Goal: Find specific page/section: Find specific page/section

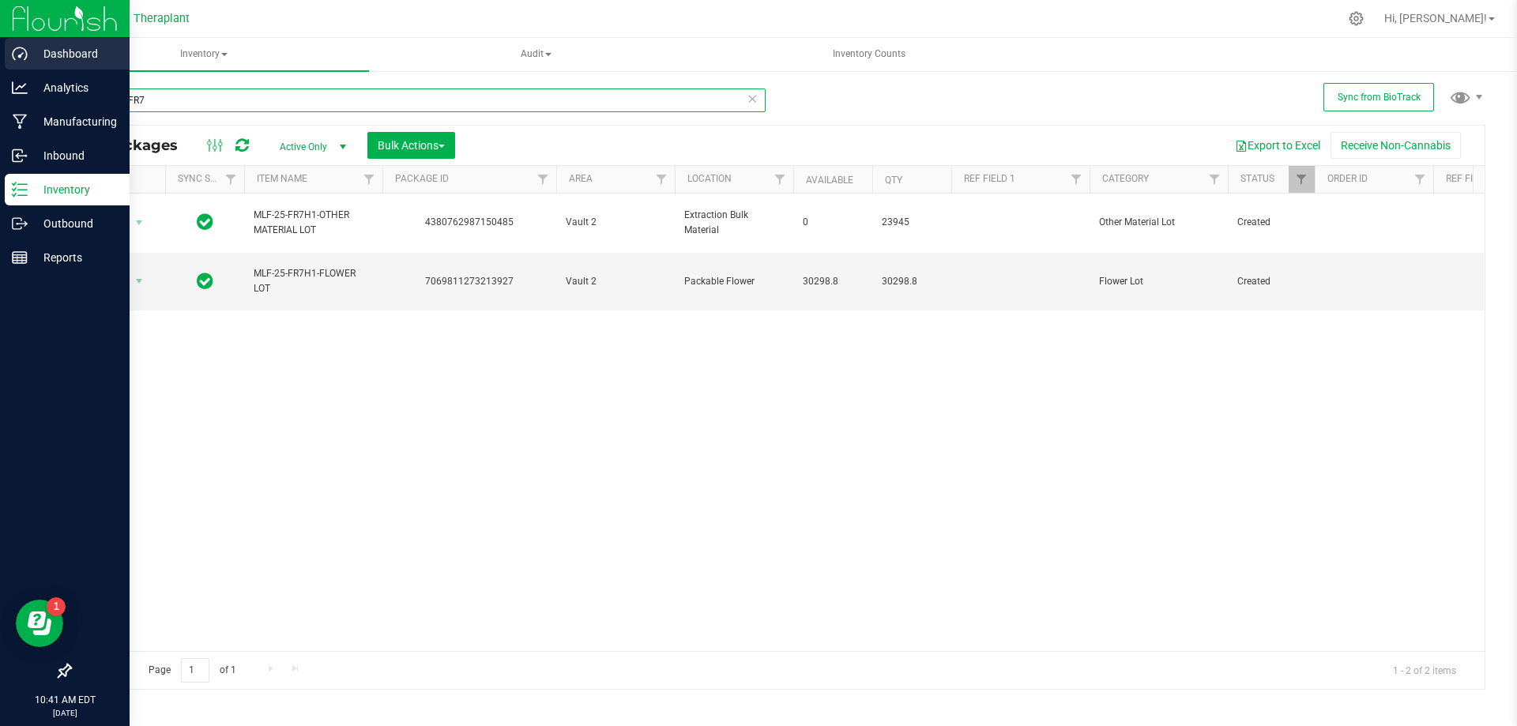
drag, startPoint x: 166, startPoint y: 100, endPoint x: 47, endPoint y: 51, distance: 128.3
click at [0, 99] on div "Dashboard Analytics Manufacturing Inbound Inventory Outbound Reports 10:41 AM E…" at bounding box center [758, 363] width 1517 height 726
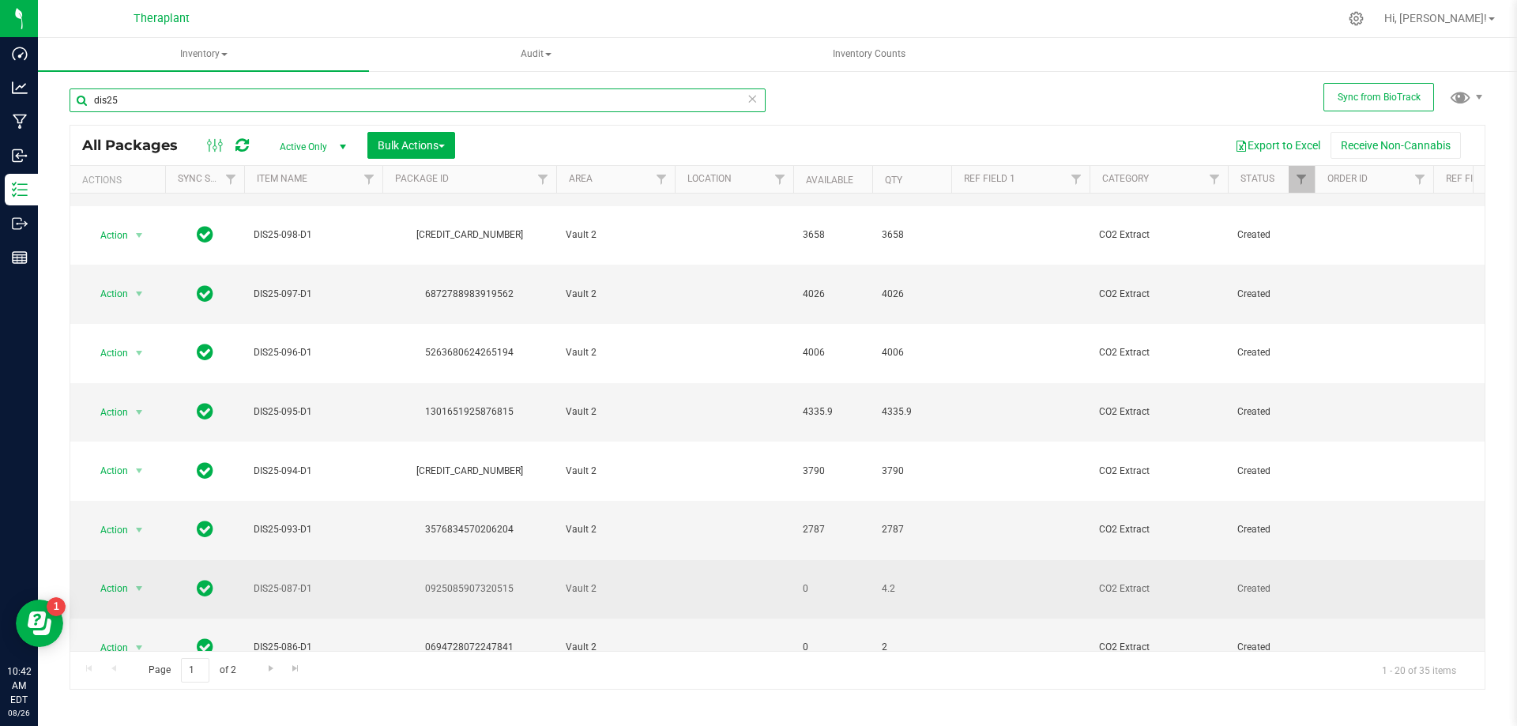
scroll to position [408, 0]
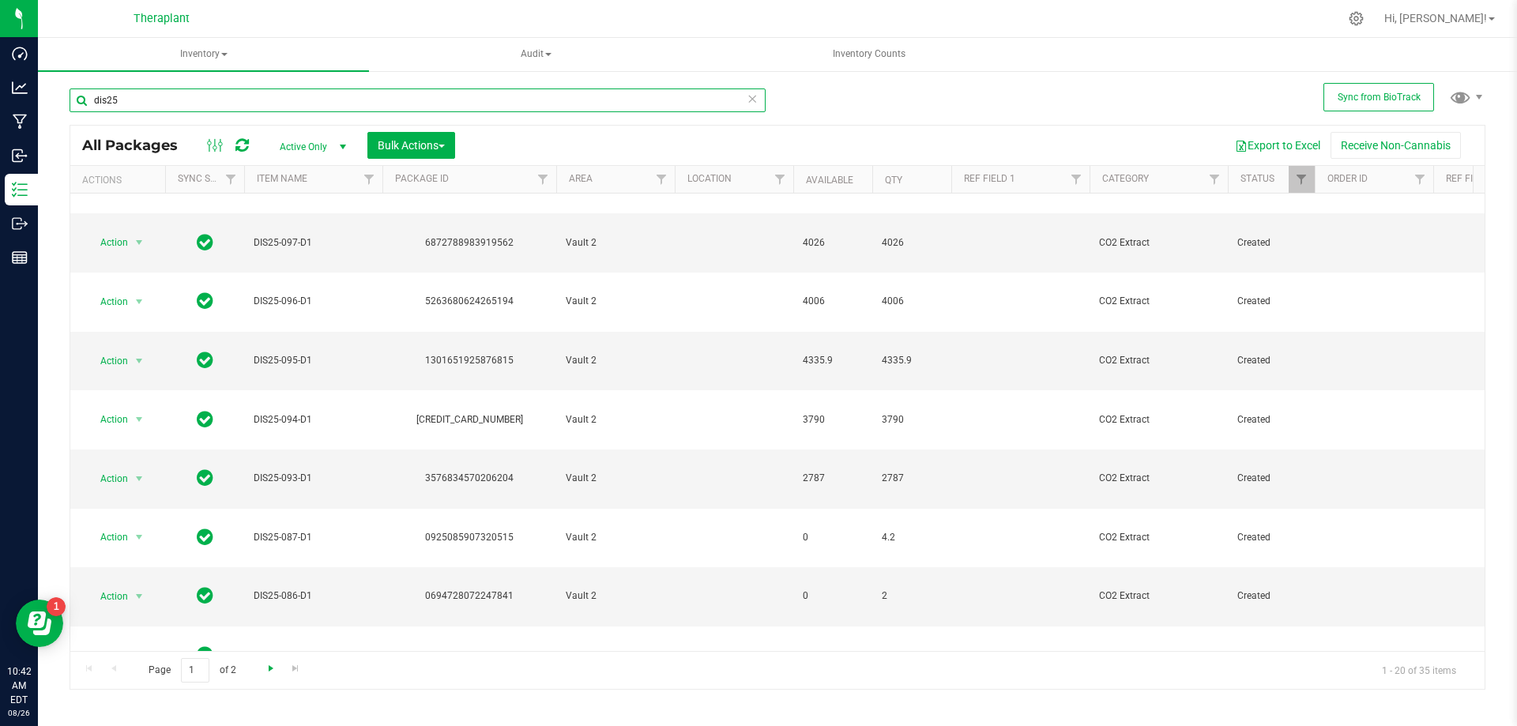
type input "dis25"
click at [269, 668] on span "Go to the next page" at bounding box center [271, 668] width 13 height 13
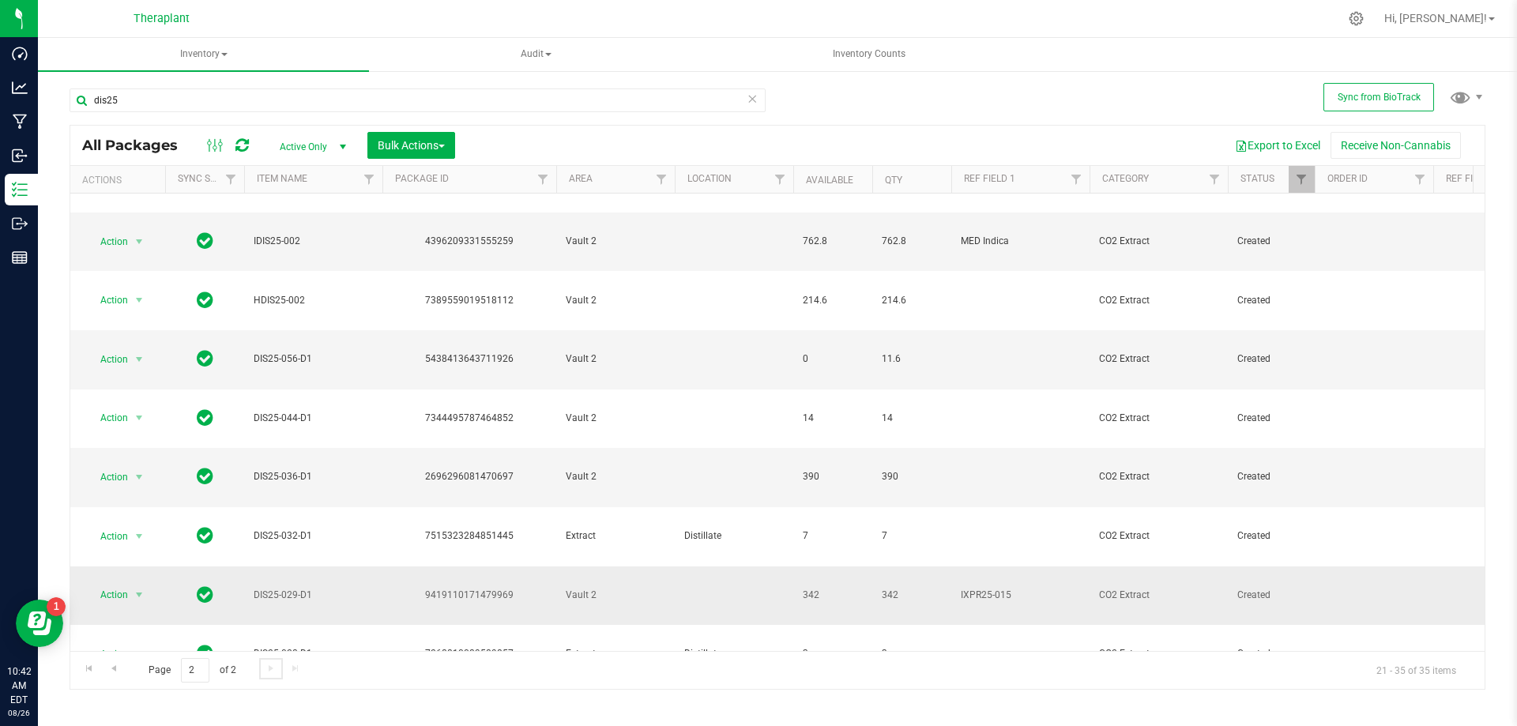
scroll to position [167, 0]
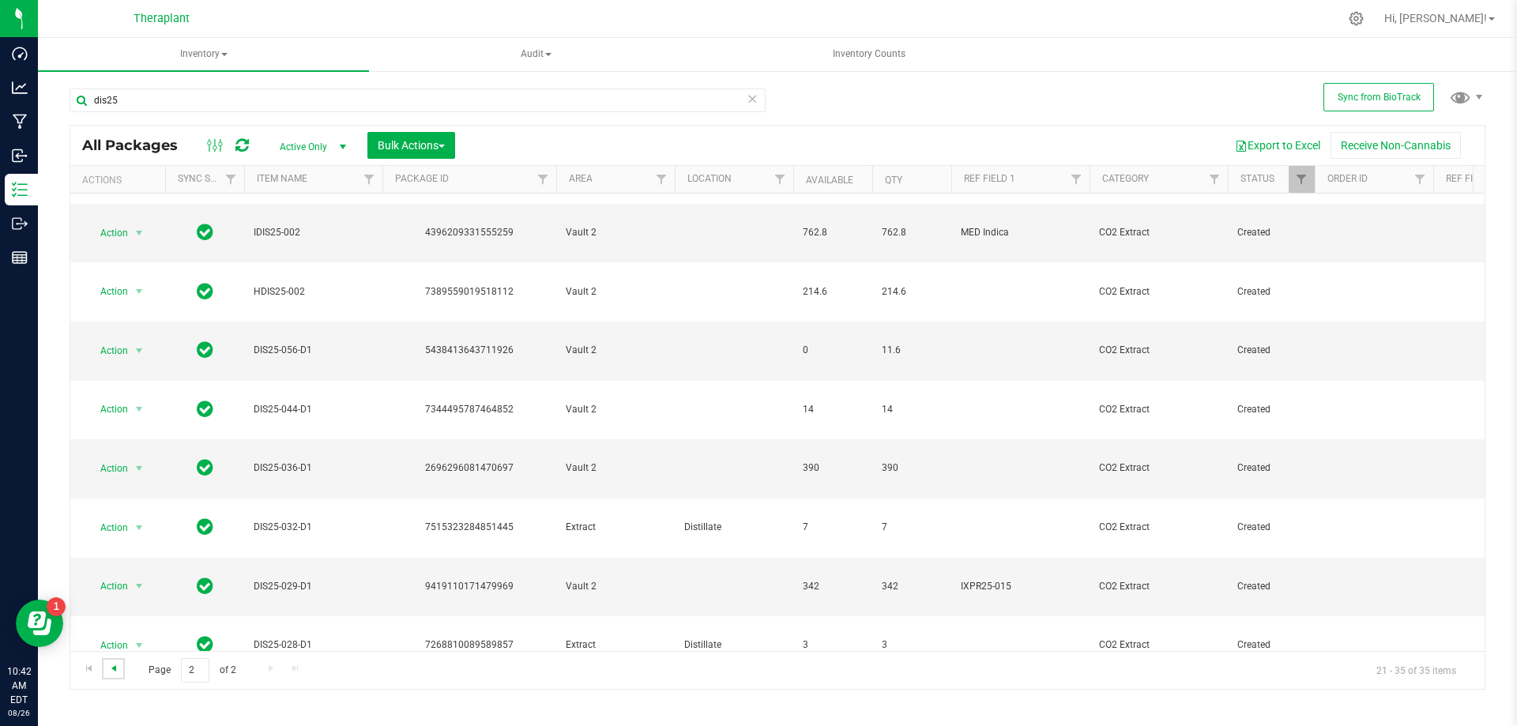
click at [108, 667] on span "Go to the previous page" at bounding box center [113, 668] width 13 height 13
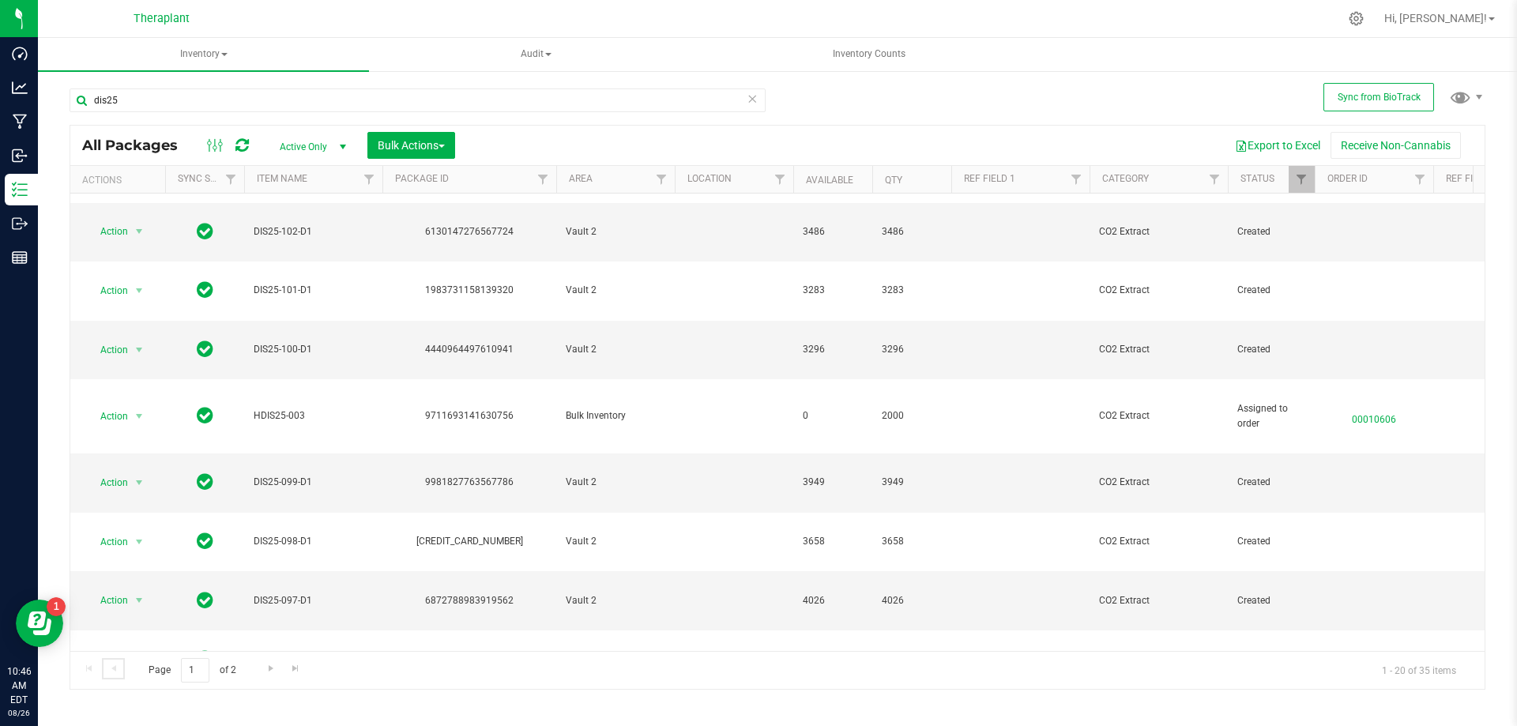
scroll to position [13, 0]
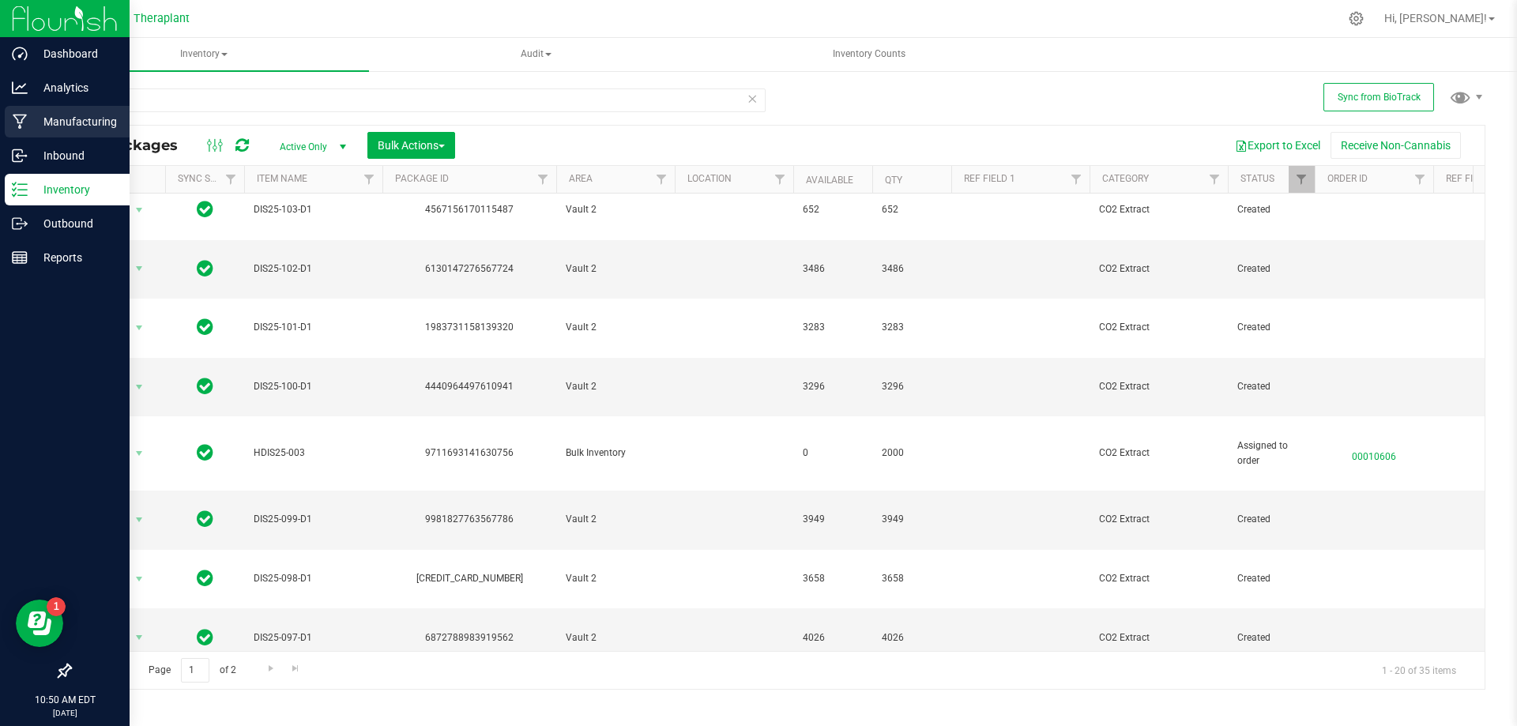
click at [44, 115] on p "Manufacturing" at bounding box center [75, 121] width 95 height 19
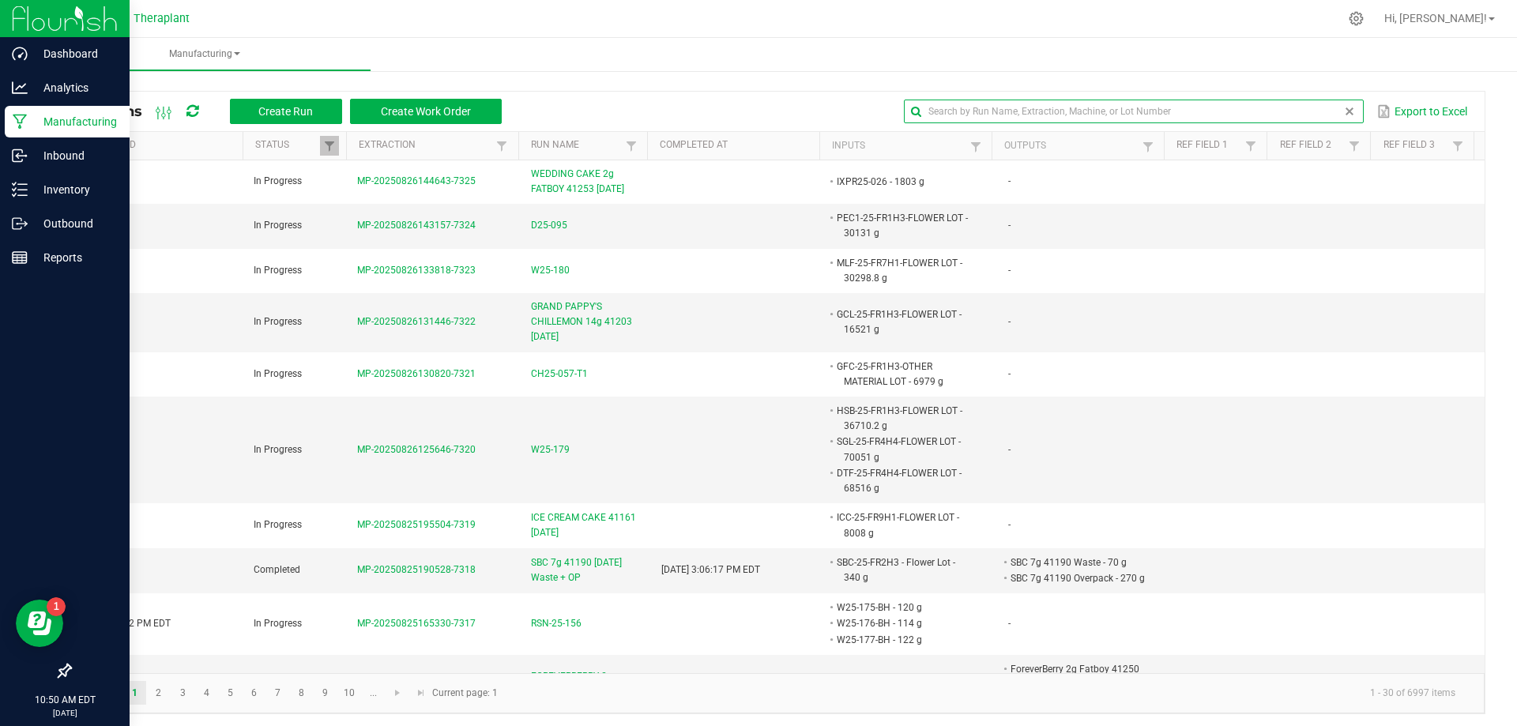
click at [1323, 108] on input "text" at bounding box center [1133, 112] width 459 height 24
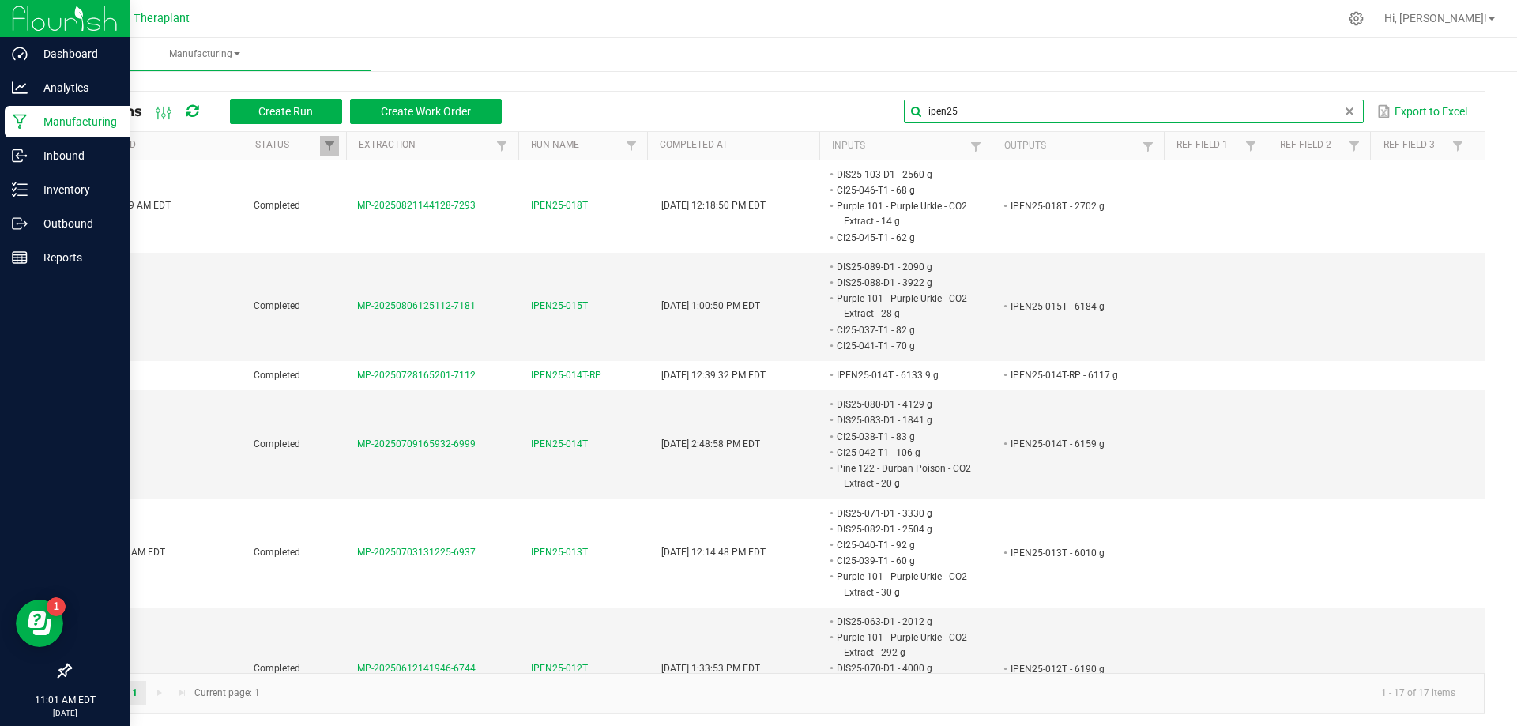
type input "ipen25"
